Goal: Task Accomplishment & Management: Use online tool/utility

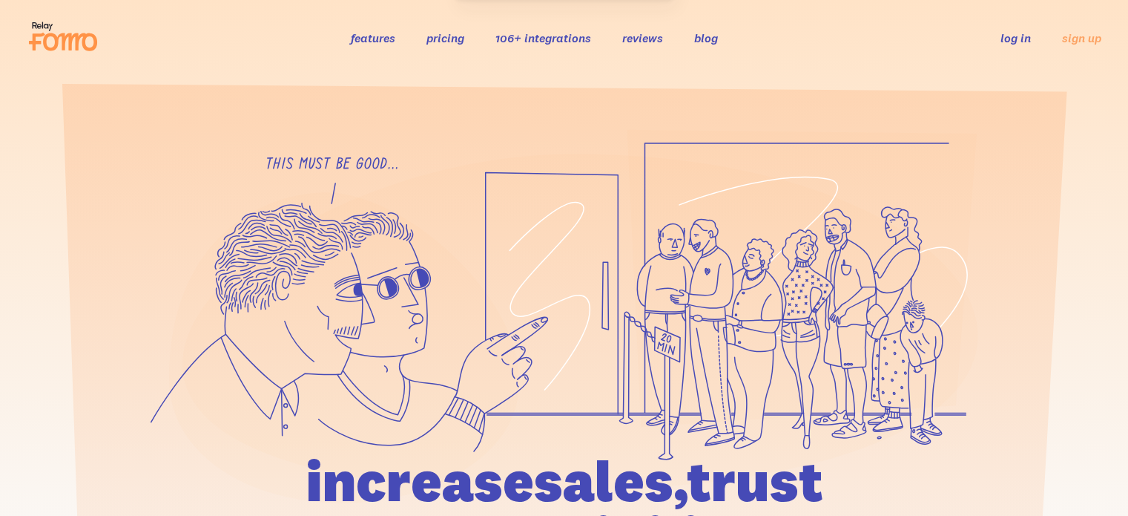
click at [1016, 35] on link "log in" at bounding box center [1016, 37] width 30 height 15
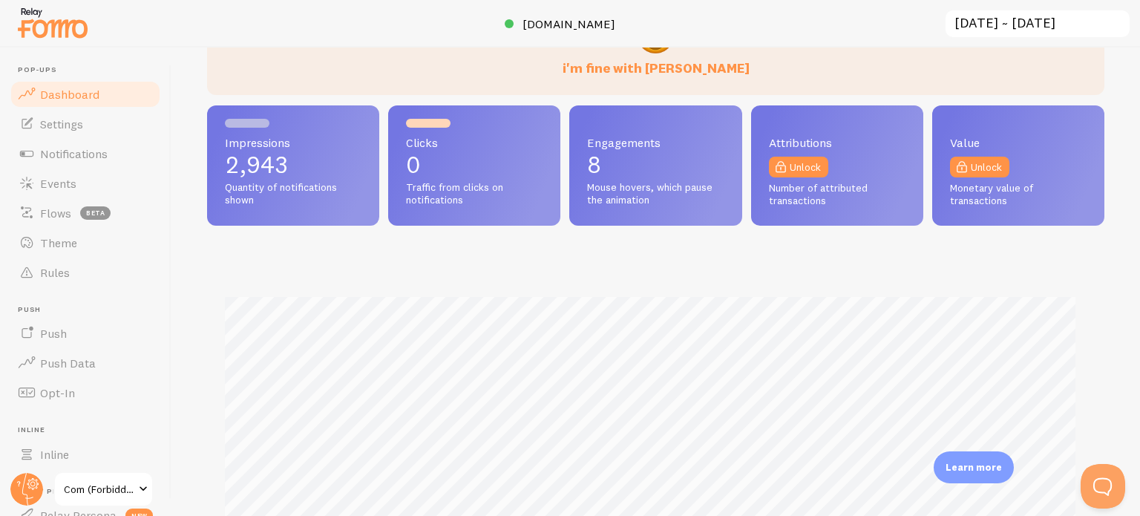
scroll to position [371, 0]
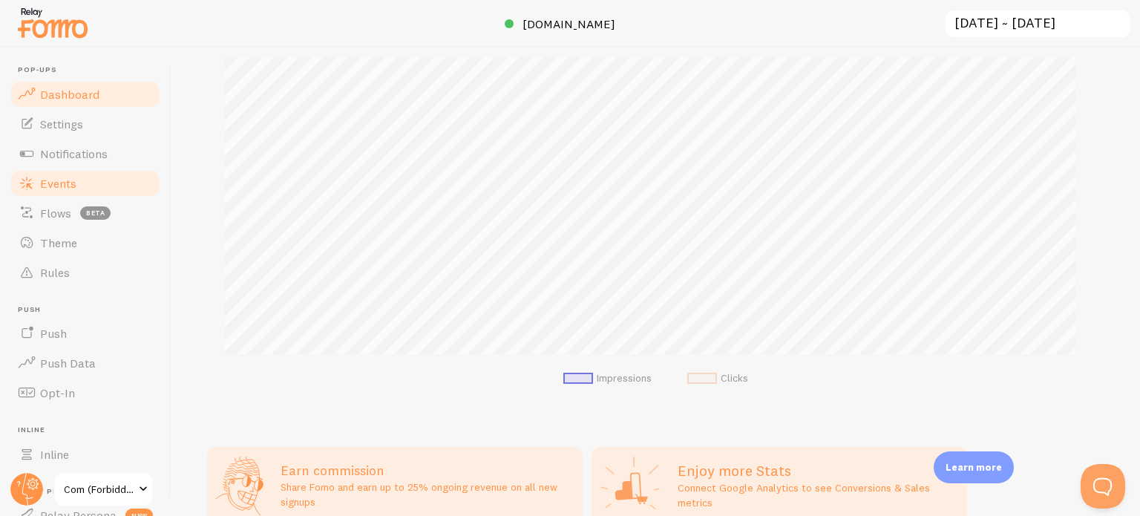
click at [93, 187] on link "Events" at bounding box center [85, 183] width 153 height 30
